Goal: Task Accomplishment & Management: Manage account settings

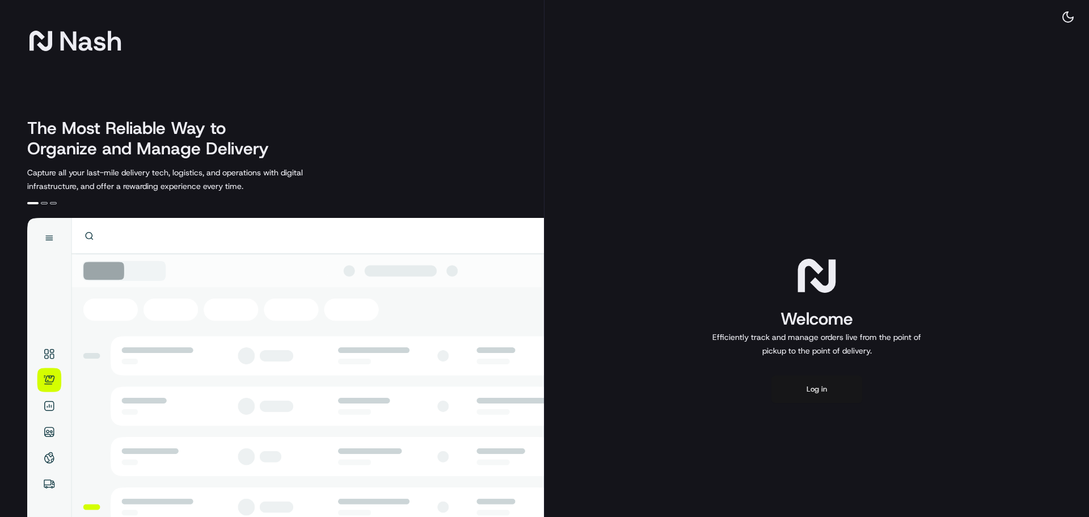
click at [821, 391] on button "Log in" at bounding box center [816, 388] width 91 height 27
